Goal: Submit feedback/report problem

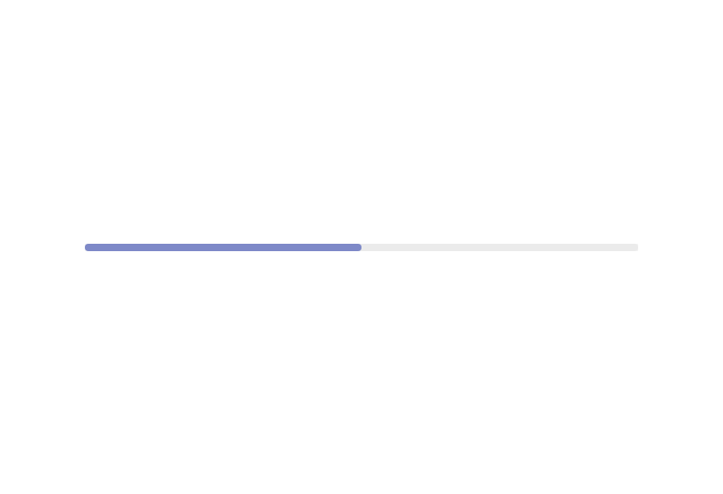
click at [701, 135] on div at bounding box center [361, 247] width 723 height 494
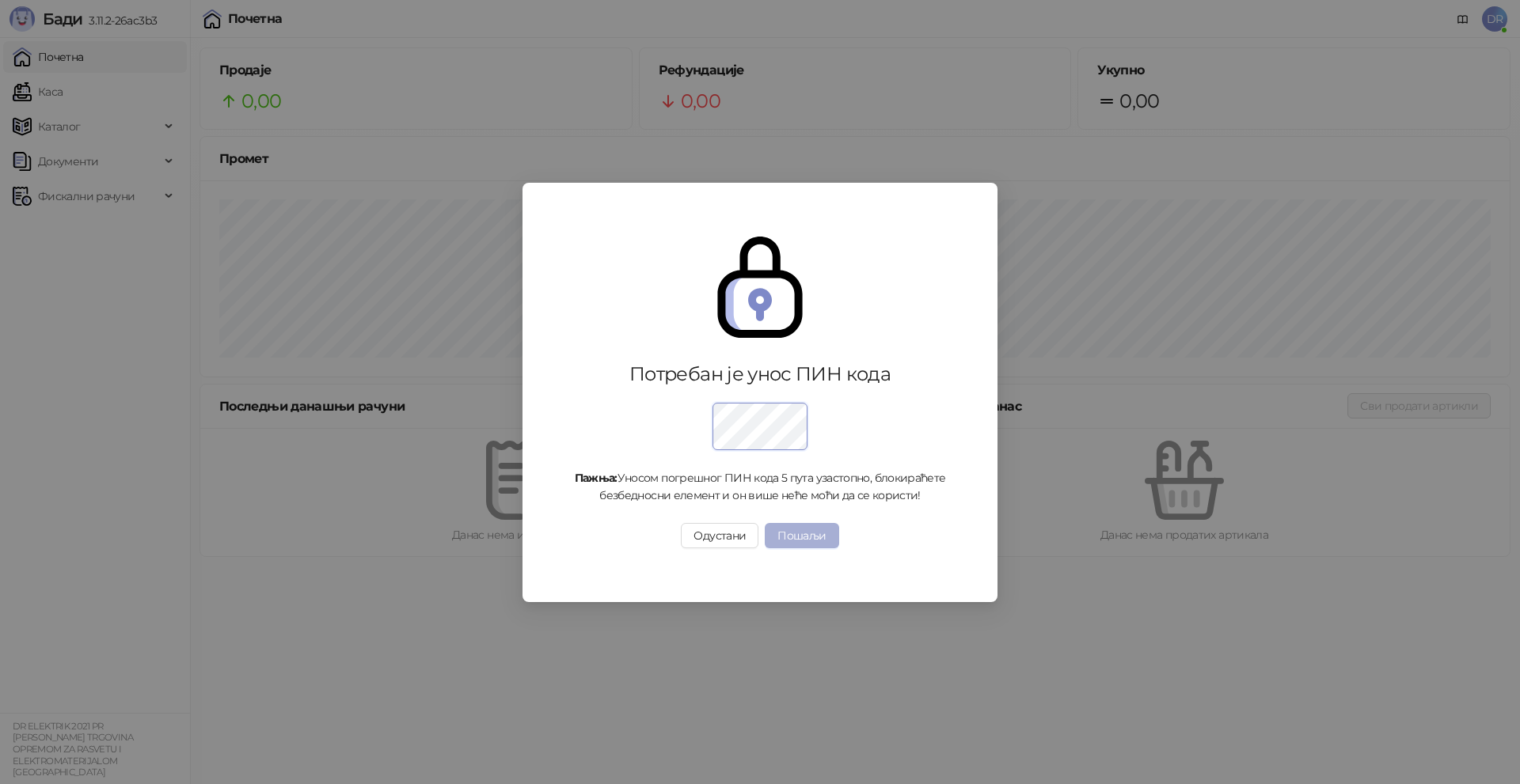
click at [819, 545] on button "Пошаљи" at bounding box center [801, 536] width 74 height 26
